Goal: Task Accomplishment & Management: Manage account settings

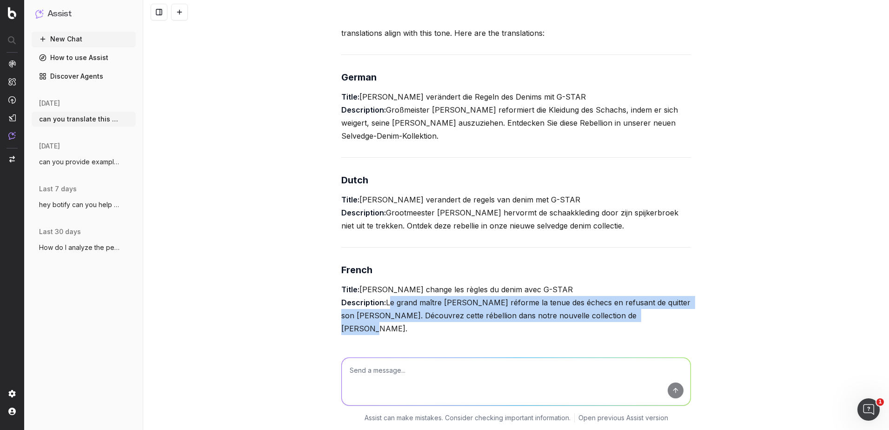
scroll to position [299, 0]
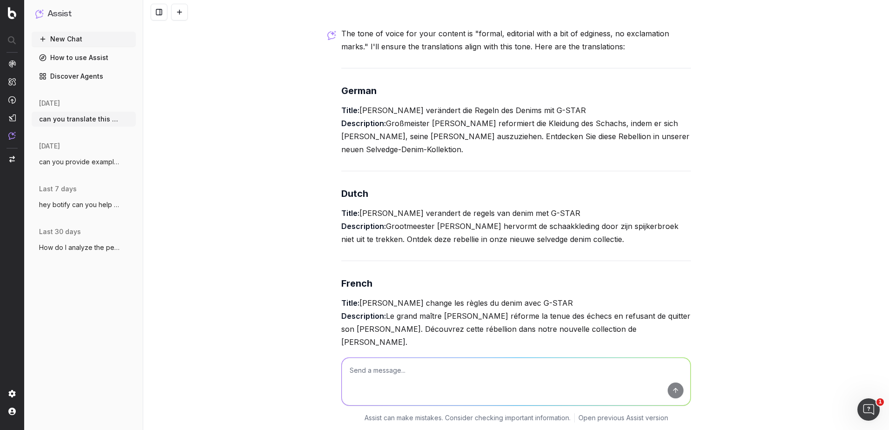
scroll to position [273, 0]
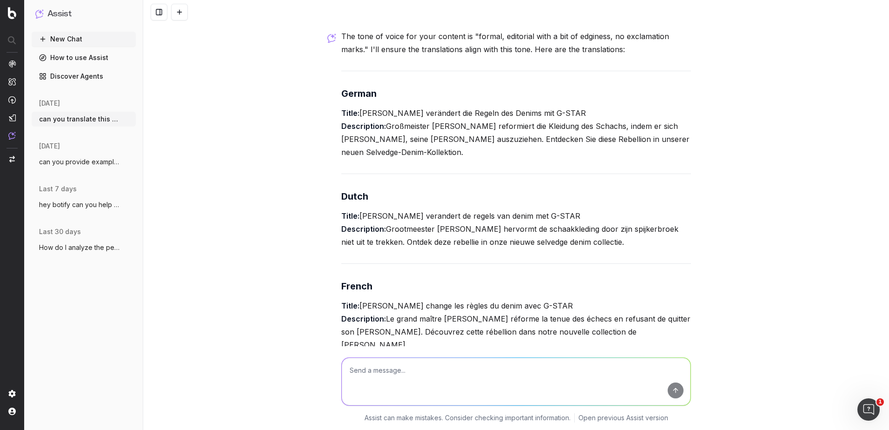
drag, startPoint x: 617, startPoint y: 239, endPoint x: 329, endPoint y: 210, distance: 289.4
click at [329, 210] on div "can you translate this meta title and description in the following languages, f…" at bounding box center [516, 215] width 746 height 430
copy p "Title: Magnus Carlsen verandert de regels van denim met G-STAR Description: Gro…"
click at [364, 364] on textarea at bounding box center [516, 381] width 349 height 47
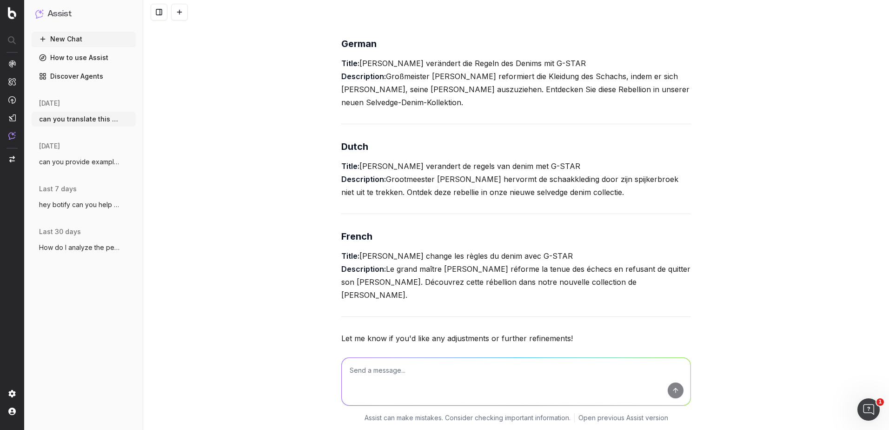
scroll to position [366, 0]
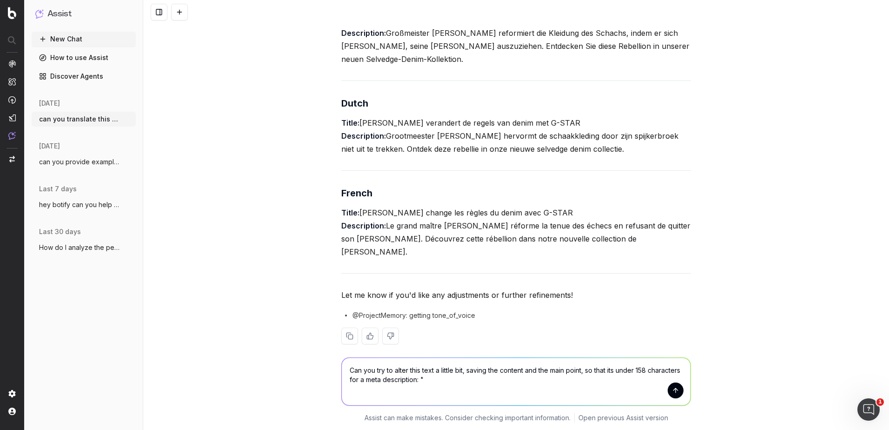
paste textarea "Le grand maître Magnus Carlsen révolutionne la tenue des joueurs d’échecs en re…"
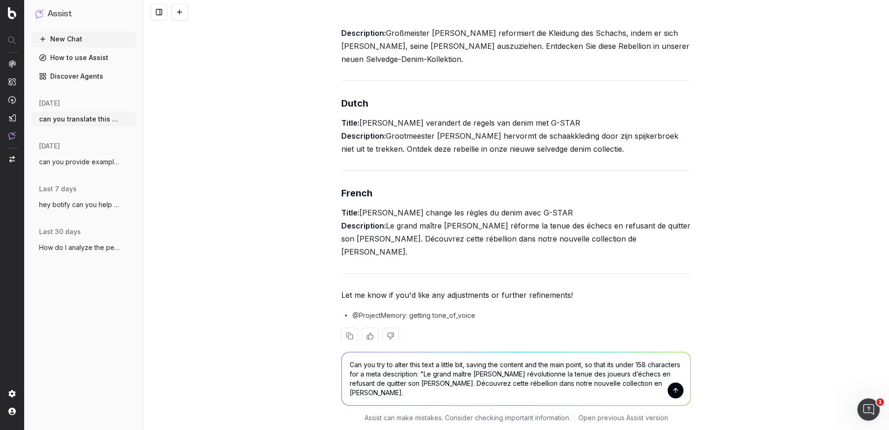
scroll to position [372, 0]
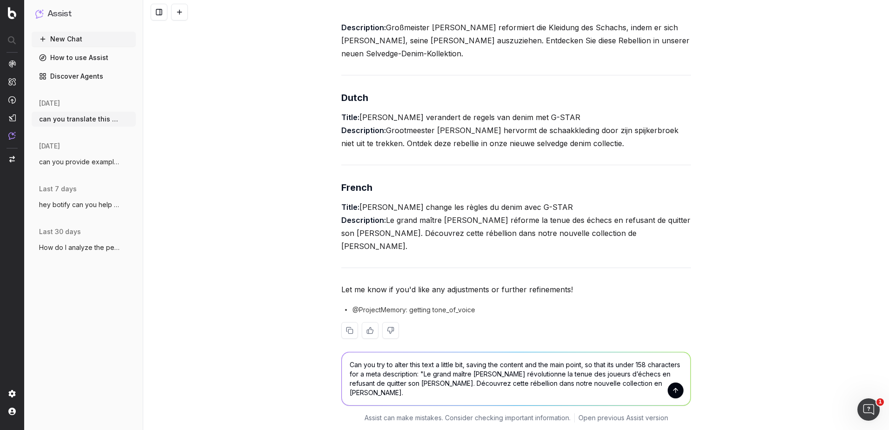
type textarea "Can you try to alter this text a little bit, saving the content and the main po…"
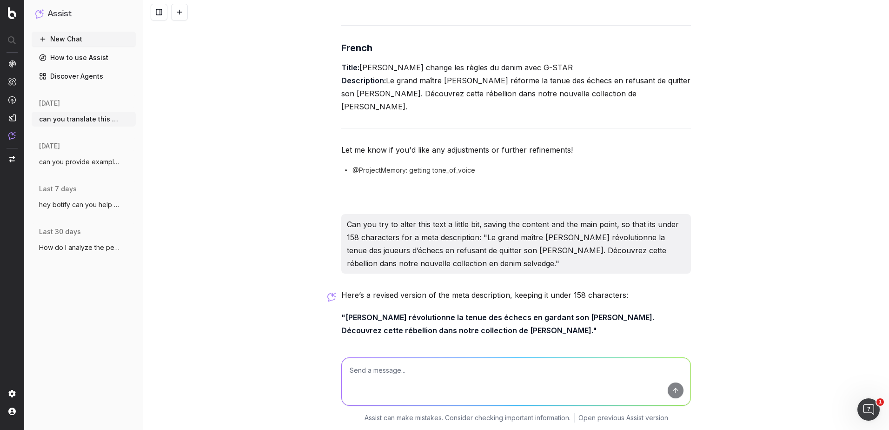
scroll to position [566, 0]
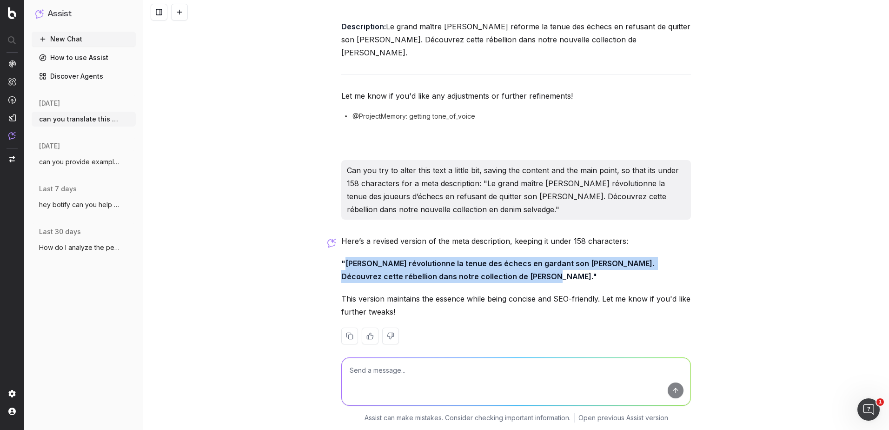
drag, startPoint x: 517, startPoint y: 267, endPoint x: 341, endPoint y: 246, distance: 177.5
click at [341, 259] on strong ""Magnus Carlsen révolutionne la tenue des échecs en gardant son jean. Découvrez…" at bounding box center [498, 270] width 315 height 22
copy strong "Magnus Carlsen révolutionne la tenue des échecs en gardant son jean. Découvrez …"
click at [14, 12] on img at bounding box center [12, 13] width 8 height 12
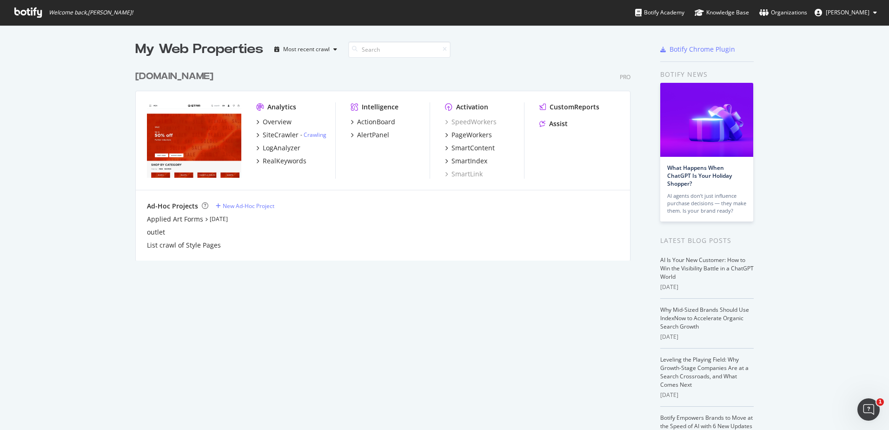
click at [844, 15] on span "[PERSON_NAME]" at bounding box center [848, 12] width 44 height 8
click at [849, 44] on link "Password settings" at bounding box center [839, 47] width 89 height 14
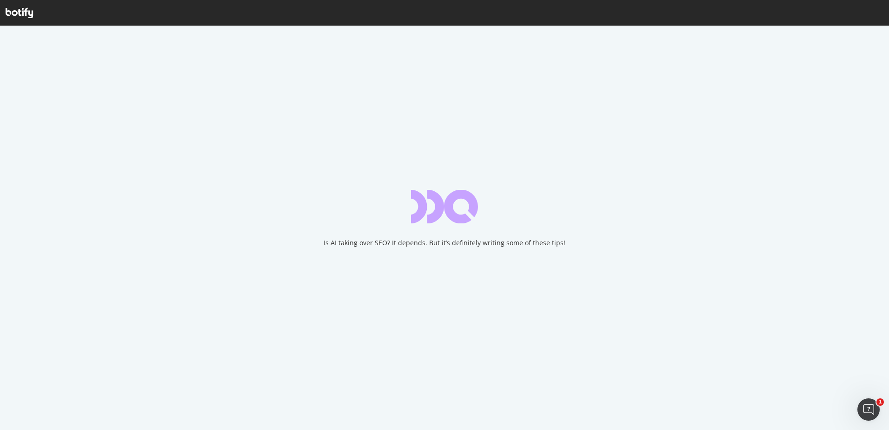
scroll to position [2, 0]
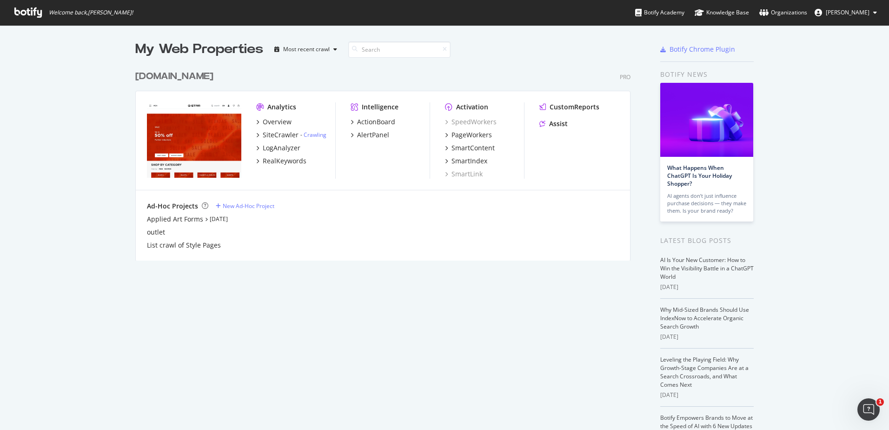
click at [855, 8] on span "[PERSON_NAME]" at bounding box center [848, 12] width 44 height 8
click at [827, 162] on div "My Web Properties Most recent crawl [DOMAIN_NAME] Pro Analytics Overview SiteCr…" at bounding box center [444, 257] width 889 height 464
